Goal: Task Accomplishment & Management: Use online tool/utility

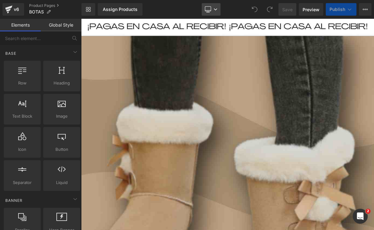
click at [209, 8] on icon at bounding box center [208, 9] width 6 height 6
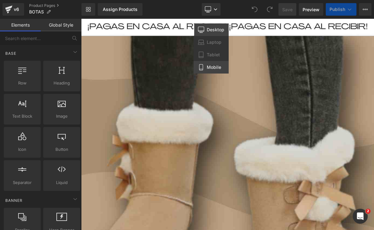
click at [210, 67] on span "Mobile" at bounding box center [214, 67] width 14 height 6
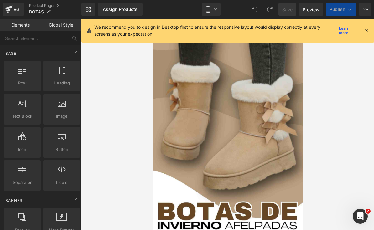
click at [364, 33] on icon at bounding box center [366, 31] width 6 height 6
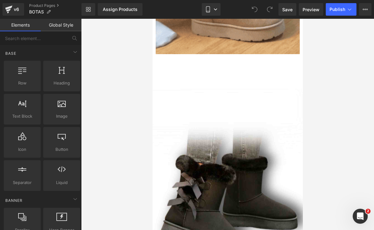
scroll to position [375, 0]
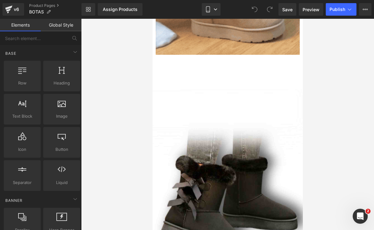
click at [266, 85] on div "Add To Cart (P) Cart Button Product" at bounding box center [227, 72] width 150 height 34
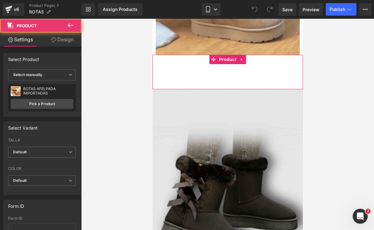
click at [259, 106] on img at bounding box center [227, 222] width 150 height 267
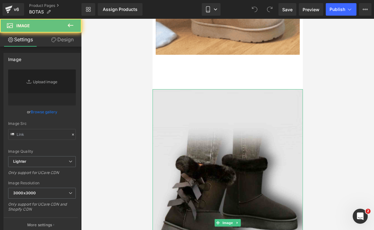
type input "[URL][DOMAIN_NAME]"
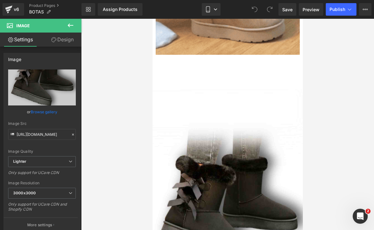
click at [262, 81] on div "Add To Cart (P) Cart Button Product" at bounding box center [227, 72] width 150 height 34
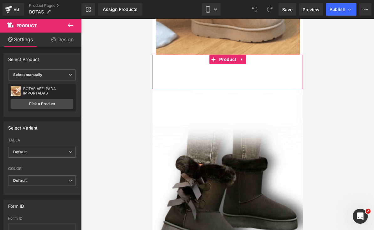
click at [337, 83] on div at bounding box center [227, 124] width 293 height 211
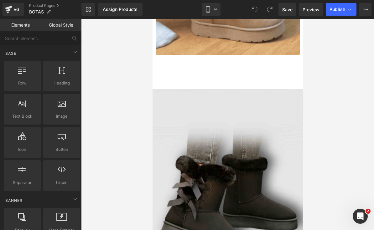
click at [282, 114] on img at bounding box center [227, 222] width 150 height 267
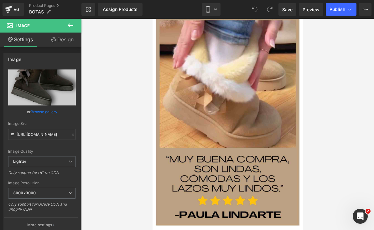
scroll to position [3307, 0]
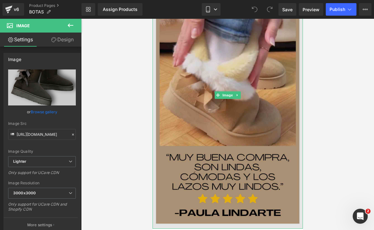
click at [250, 88] on img at bounding box center [227, 95] width 150 height 267
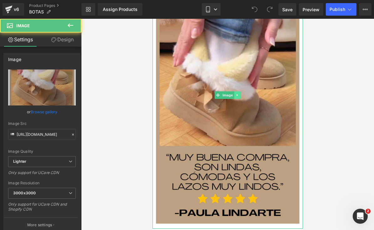
click at [236, 95] on icon at bounding box center [236, 95] width 3 height 4
click at [243, 97] on link at bounding box center [240, 95] width 7 height 8
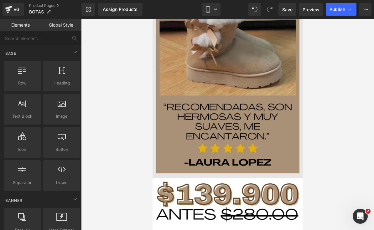
click at [259, 88] on img at bounding box center [227, 70] width 150 height 217
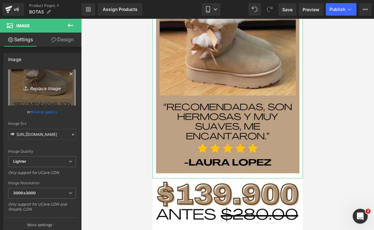
click at [57, 91] on icon "Replace Image" at bounding box center [42, 88] width 50 height 8
type input "C:\fakepath\¡PAGAS EN CASA AL RECIBIR! ¡PAGAS EN CASA AL RECIBIR!.jpeg"
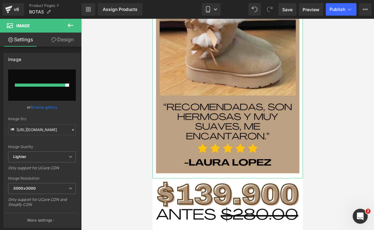
type input "[URL][DOMAIN_NAME]"
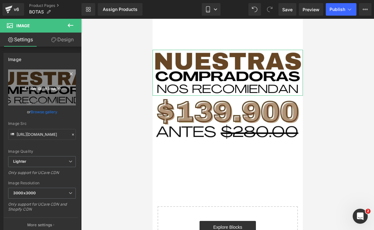
scroll to position [3215, 0]
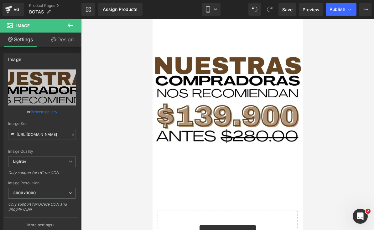
click at [73, 24] on icon at bounding box center [71, 26] width 8 height 8
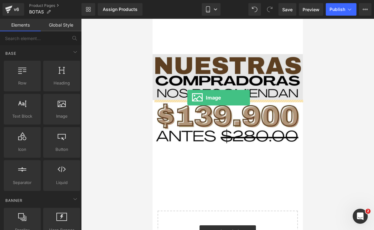
drag, startPoint x: 215, startPoint y: 125, endPoint x: 187, endPoint y: 98, distance: 39.4
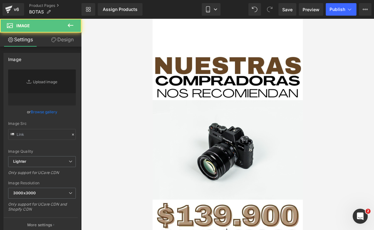
type input "//[DOMAIN_NAME][URL]"
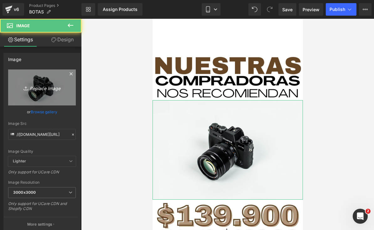
click at [55, 86] on icon "Replace Image" at bounding box center [42, 88] width 50 height 8
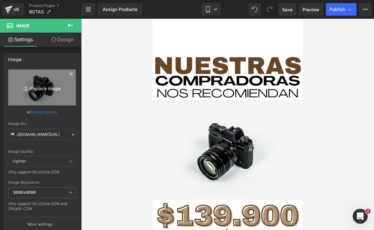
type input "C:\fakepath\¡PAGAS EN CASA AL RECIBIR! ¡PAGAS EN CASA AL RECIBIR!.png"
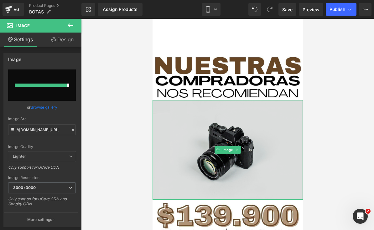
type input "[URL][DOMAIN_NAME]"
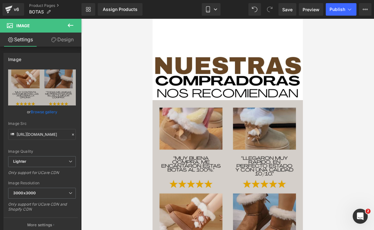
click at [266, 179] on img at bounding box center [227, 233] width 150 height 267
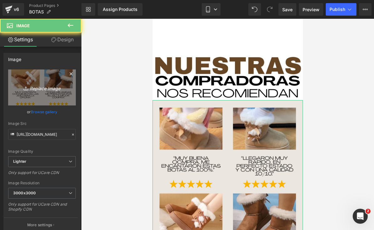
click at [36, 82] on link "Replace Image" at bounding box center [42, 87] width 68 height 36
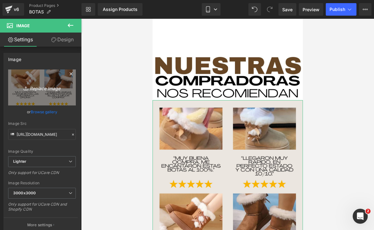
type input "C:\fakepath\¡PAGAS EN CASA AL RECIBIR! ¡PAGAS EN CASA AL RECIBIR!.png"
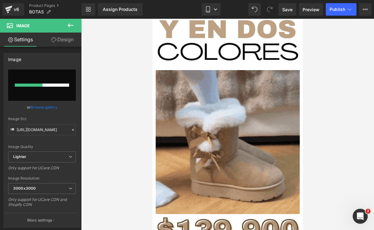
scroll to position [2628, 0]
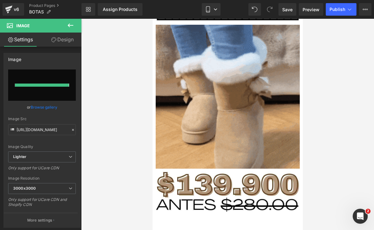
type input "[URL][DOMAIN_NAME]"
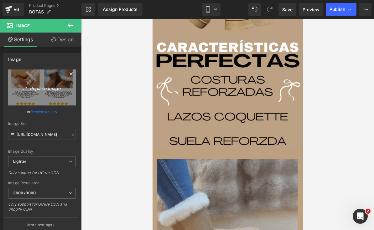
scroll to position [1580, 0]
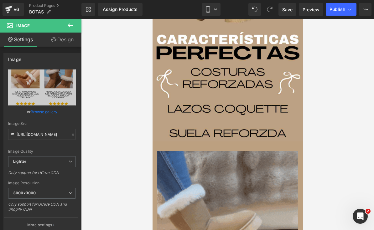
click at [74, 27] on icon at bounding box center [71, 26] width 8 height 8
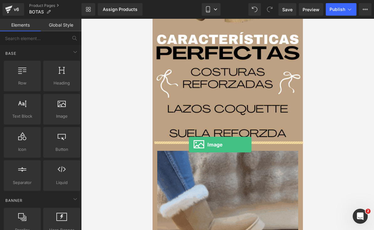
drag, startPoint x: 211, startPoint y: 135, endPoint x: 188, endPoint y: 145, distance: 24.8
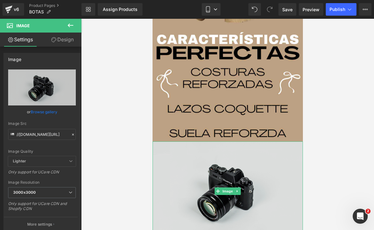
click at [231, 172] on img at bounding box center [227, 191] width 150 height 100
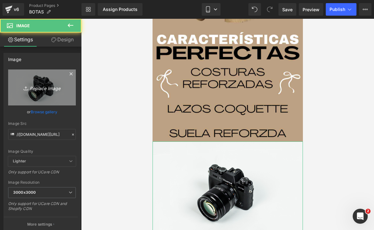
click at [26, 86] on icon at bounding box center [26, 88] width 6 height 6
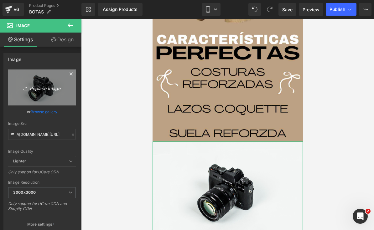
type input "C:\fakepath\¡PAGAS EN CASA AL RECIBIR! ¡PAGAS EN CASA AL RECIBIR!.png.jpeg"
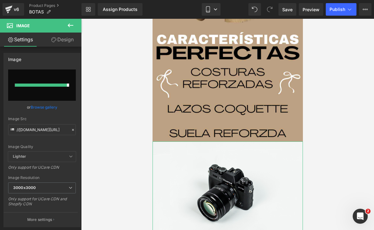
type input "[URL][DOMAIN_NAME]"
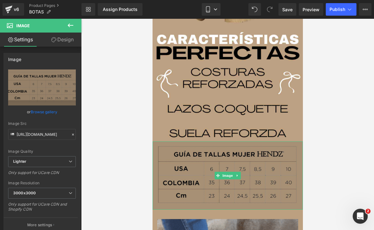
click at [249, 178] on img at bounding box center [227, 175] width 150 height 68
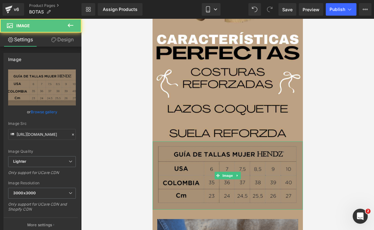
click at [260, 167] on img at bounding box center [227, 175] width 150 height 68
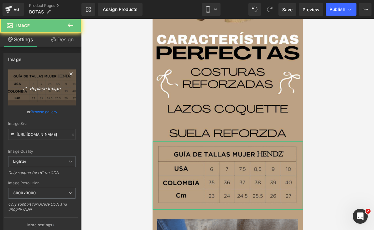
click at [25, 89] on icon at bounding box center [26, 88] width 6 height 6
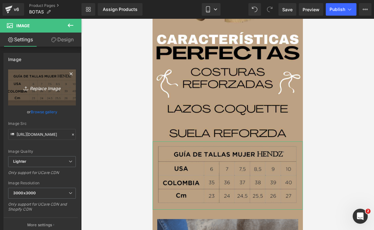
type input "C:\fakepath\¡PAGAS EN CASA AL RECIBIR! ¡PAGAS EN CASA AL RECIBIR!.png.jpeg"
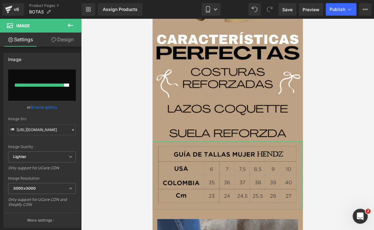
type input "[URL][DOMAIN_NAME]"
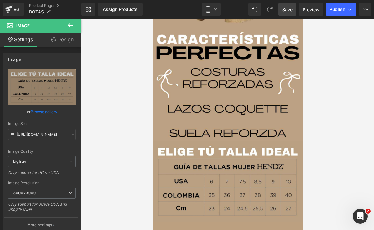
click at [285, 12] on span "Save" at bounding box center [287, 9] width 10 height 7
